Goal: Find specific page/section: Find specific page/section

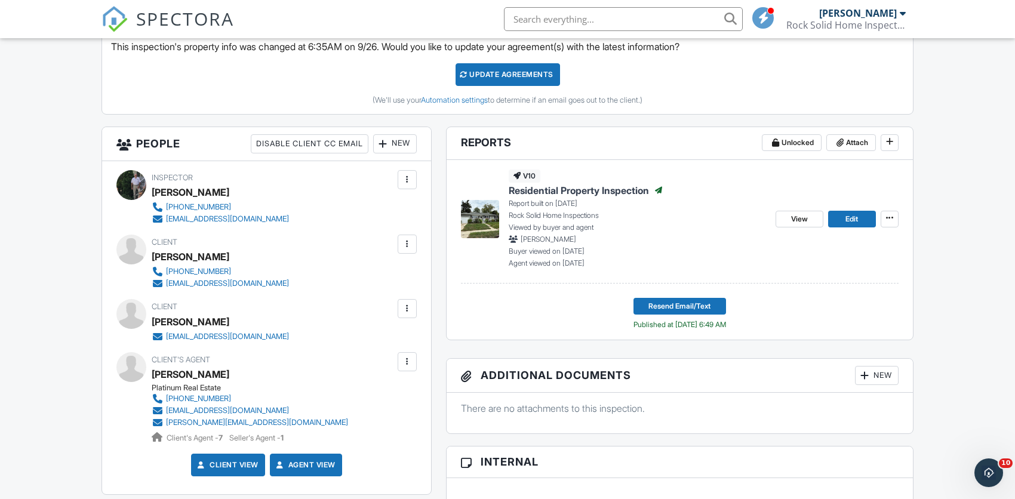
scroll to position [515, 0]
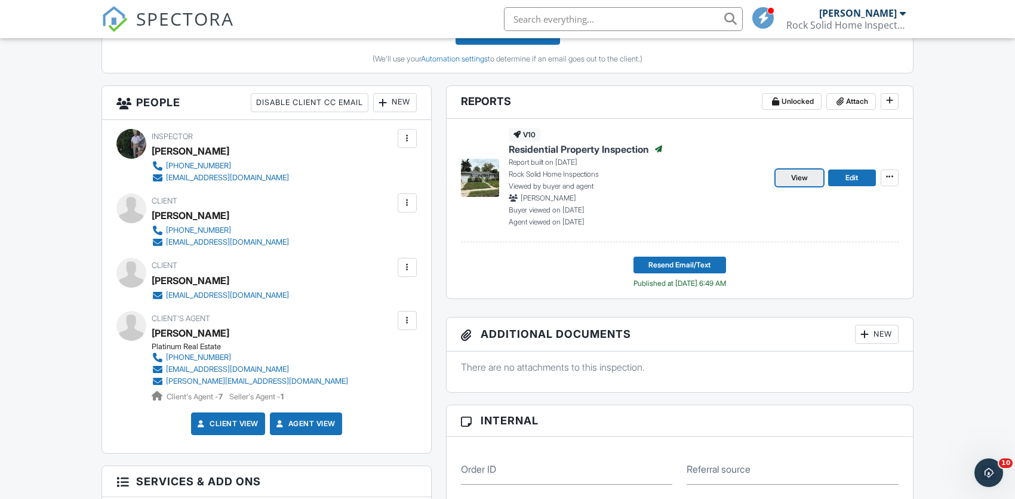
click at [811, 180] on link "View" at bounding box center [800, 178] width 48 height 17
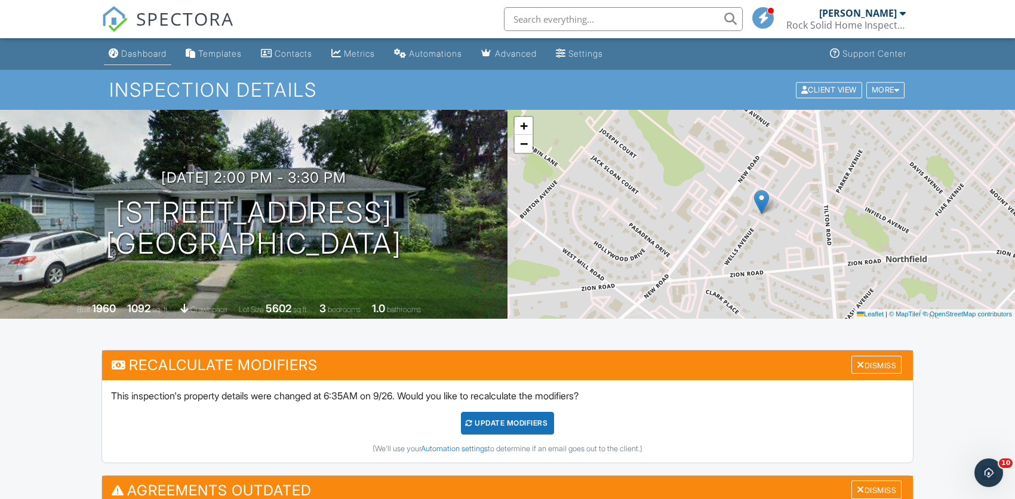
click at [142, 55] on div "Dashboard" at bounding box center [143, 53] width 45 height 10
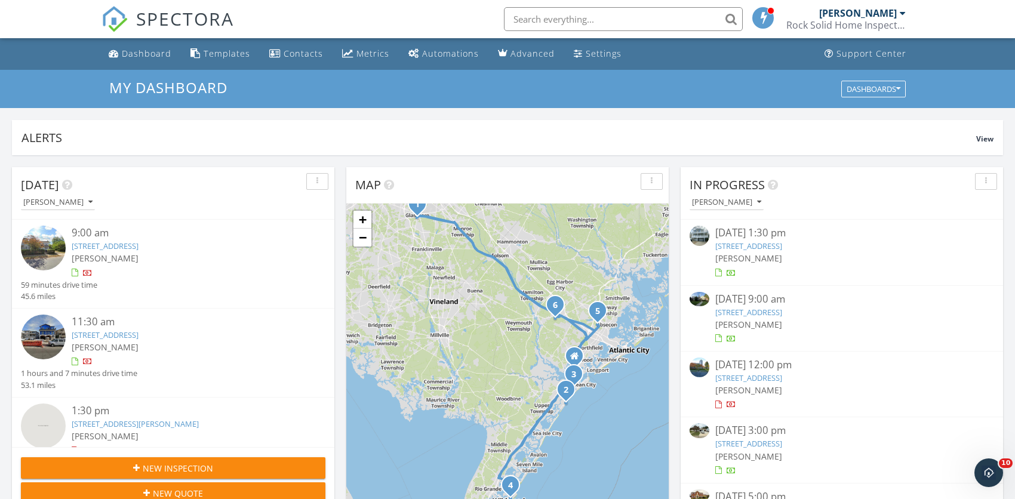
click at [578, 24] on input "text" at bounding box center [623, 19] width 239 height 24
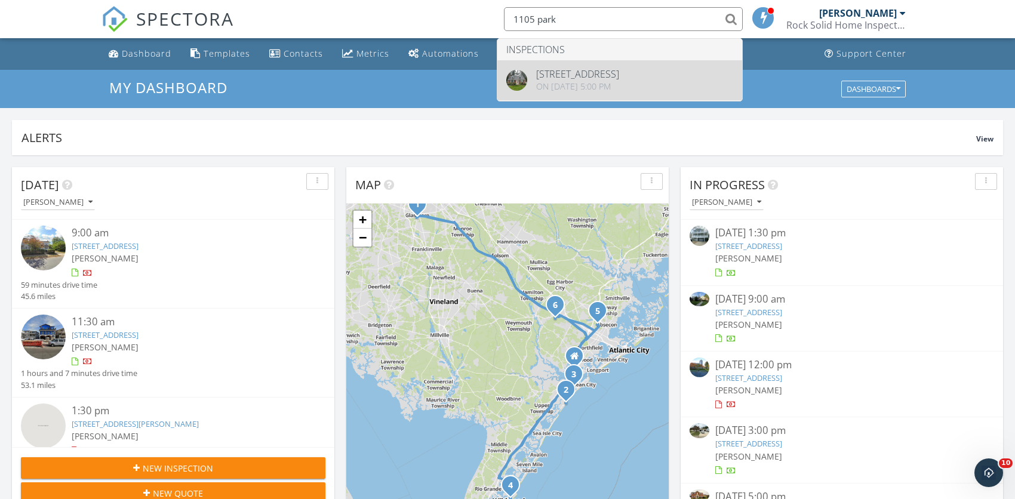
type input "1105 park"
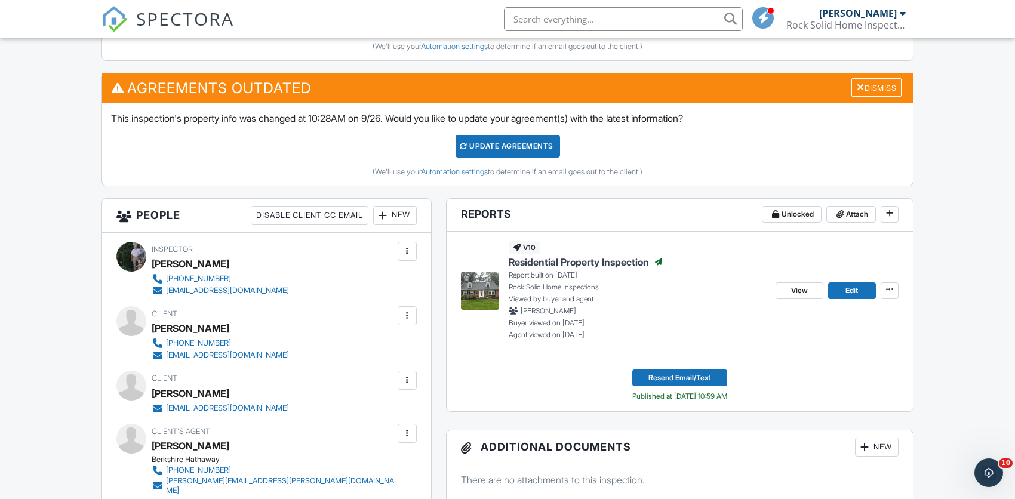
scroll to position [405, 0]
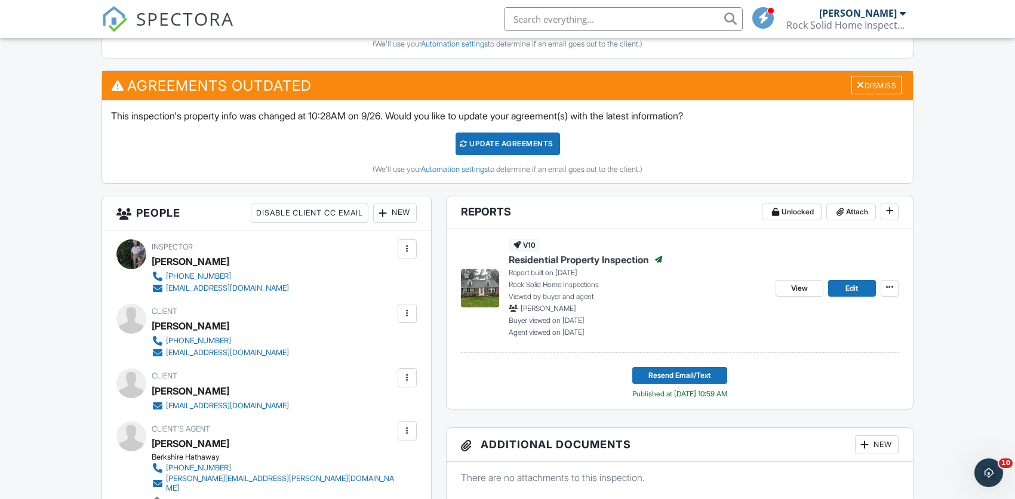
drag, startPoint x: 1022, startPoint y: 92, endPoint x: 1023, endPoint y: 177, distance: 84.8
click at [798, 287] on span "View" at bounding box center [799, 289] width 17 height 12
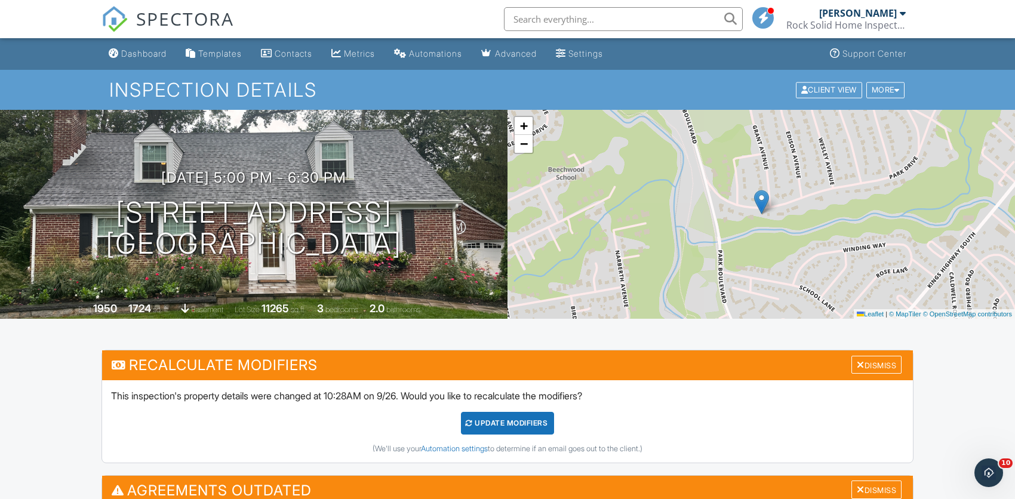
click at [572, 18] on input "text" at bounding box center [623, 19] width 239 height 24
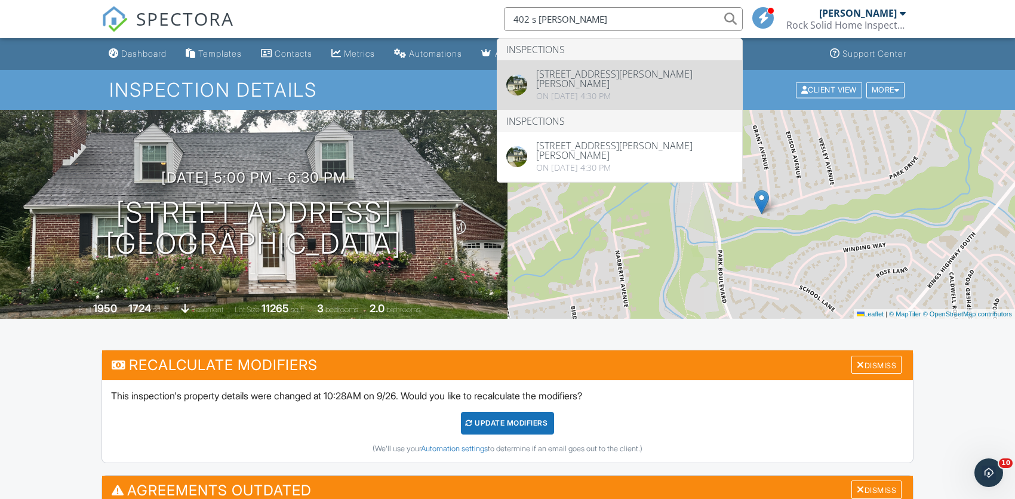
type input "402 s [PERSON_NAME]"
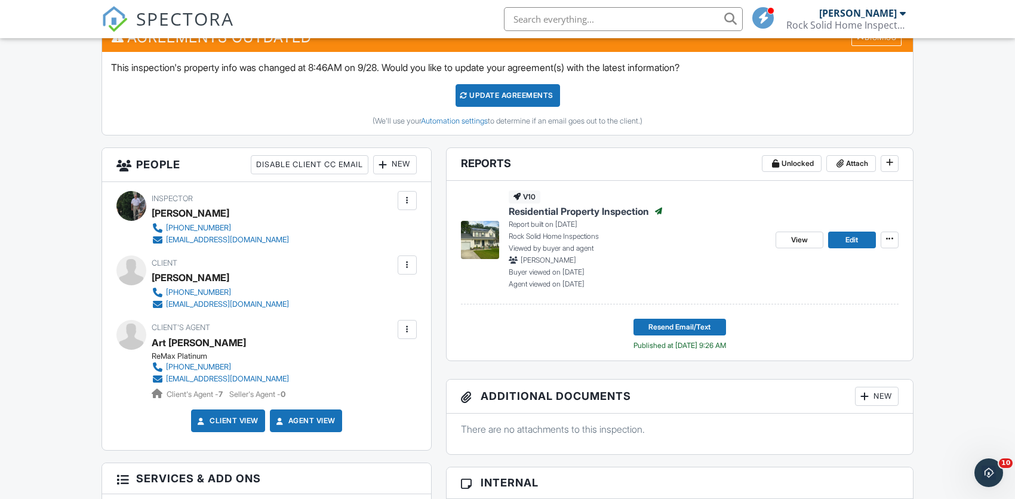
scroll to position [459, 0]
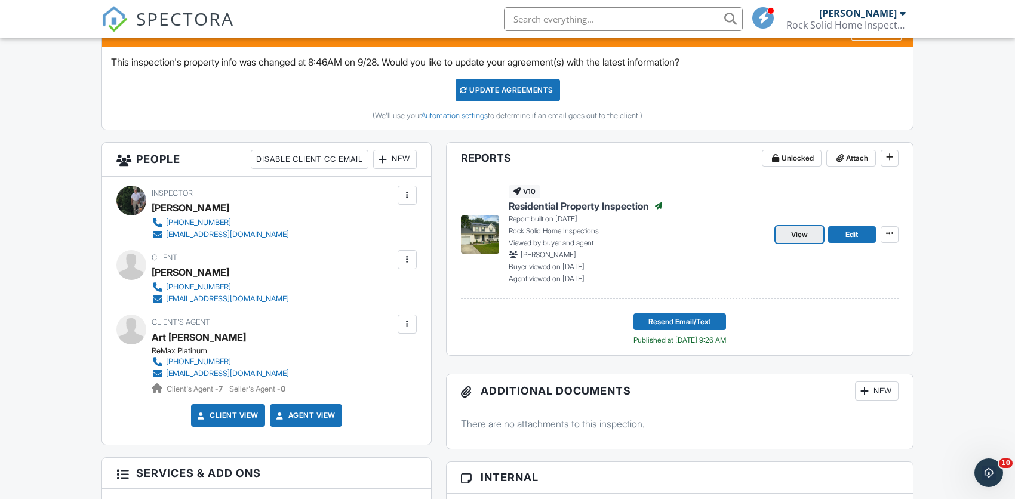
click at [793, 232] on span "View" at bounding box center [799, 235] width 17 height 12
